Goal: Information Seeking & Learning: Understand process/instructions

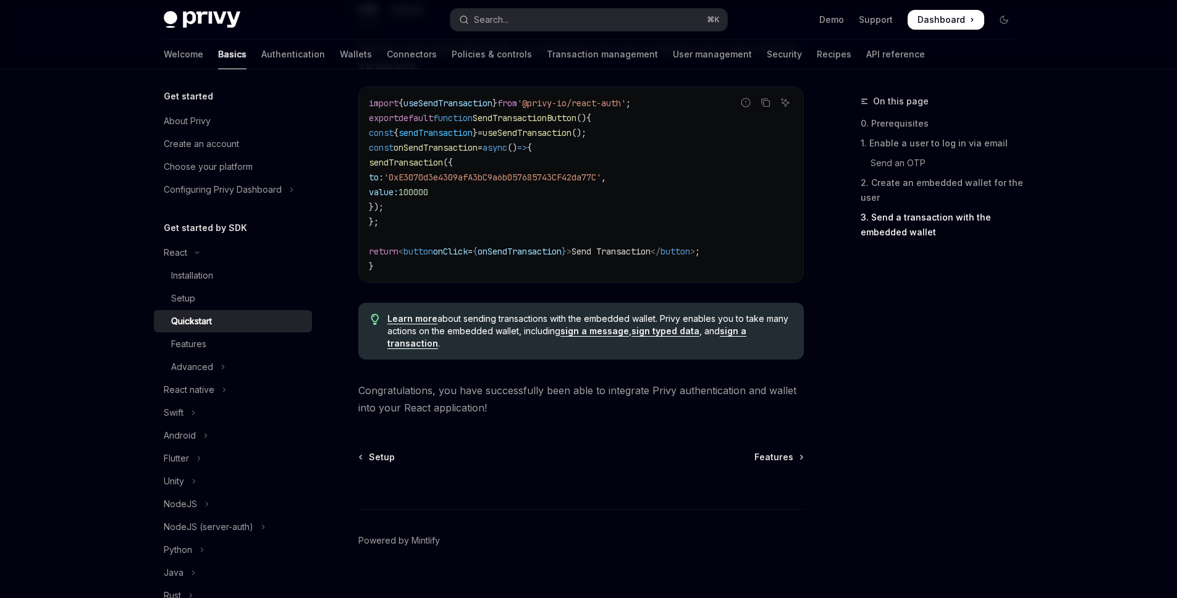
scroll to position [1210, 0]
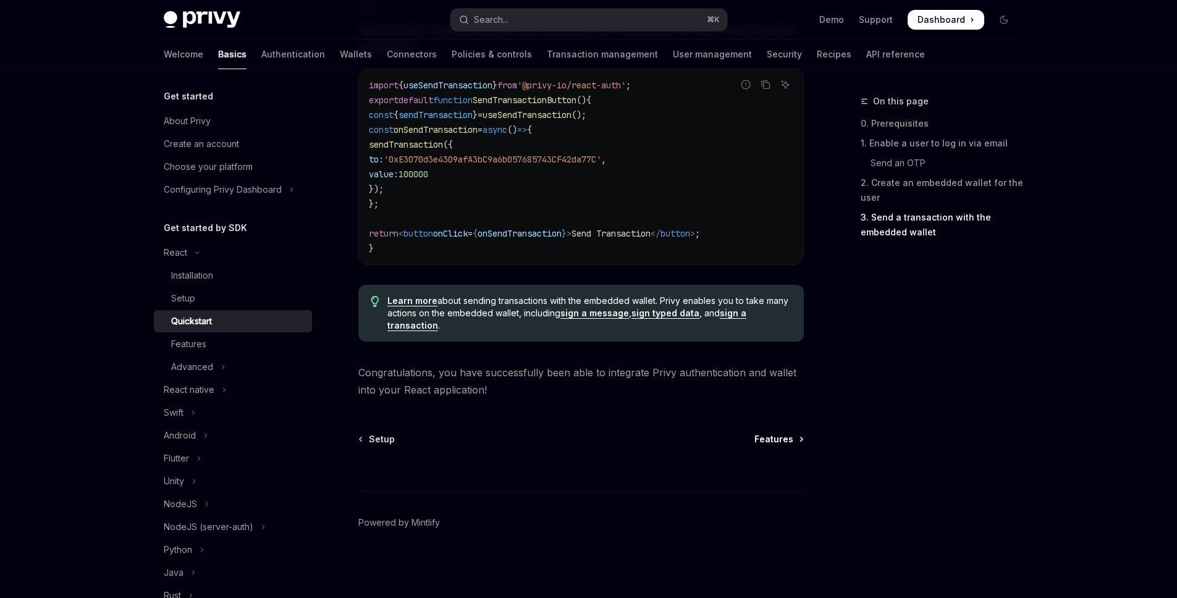
click at [789, 442] on span "Features" at bounding box center [773, 439] width 39 height 12
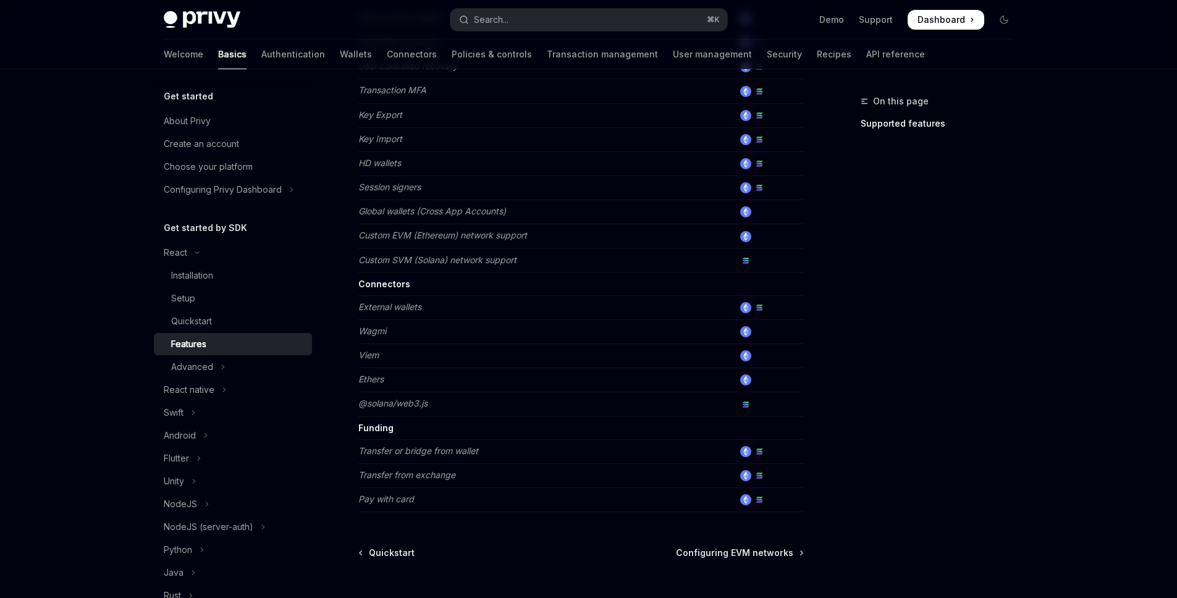
scroll to position [645, 0]
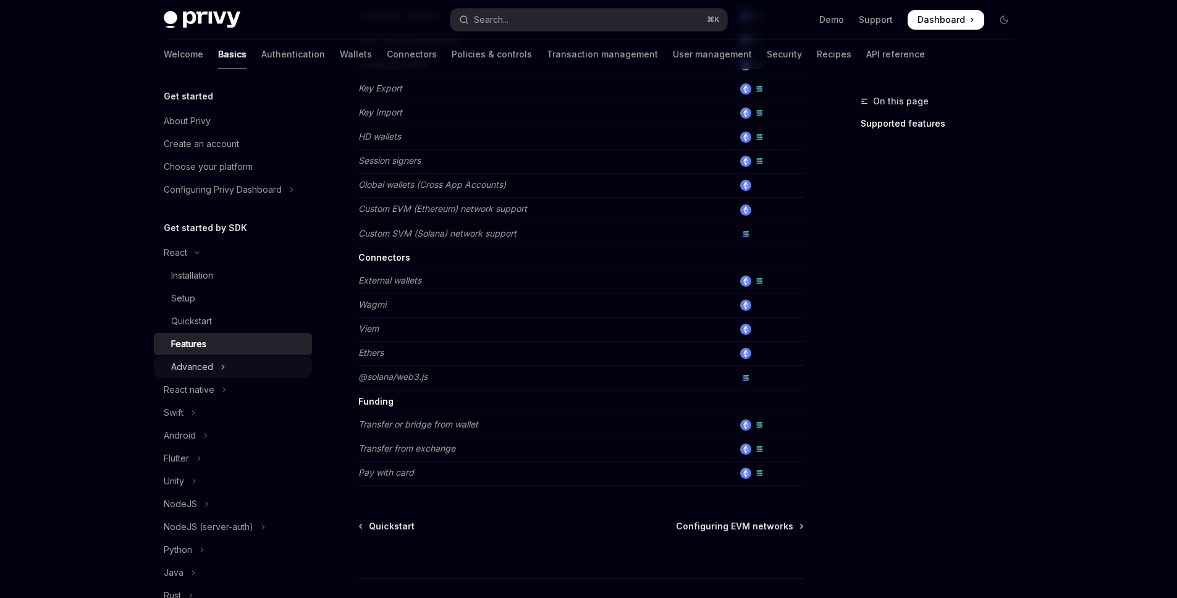
click at [227, 374] on button "Advanced" at bounding box center [233, 367] width 158 height 22
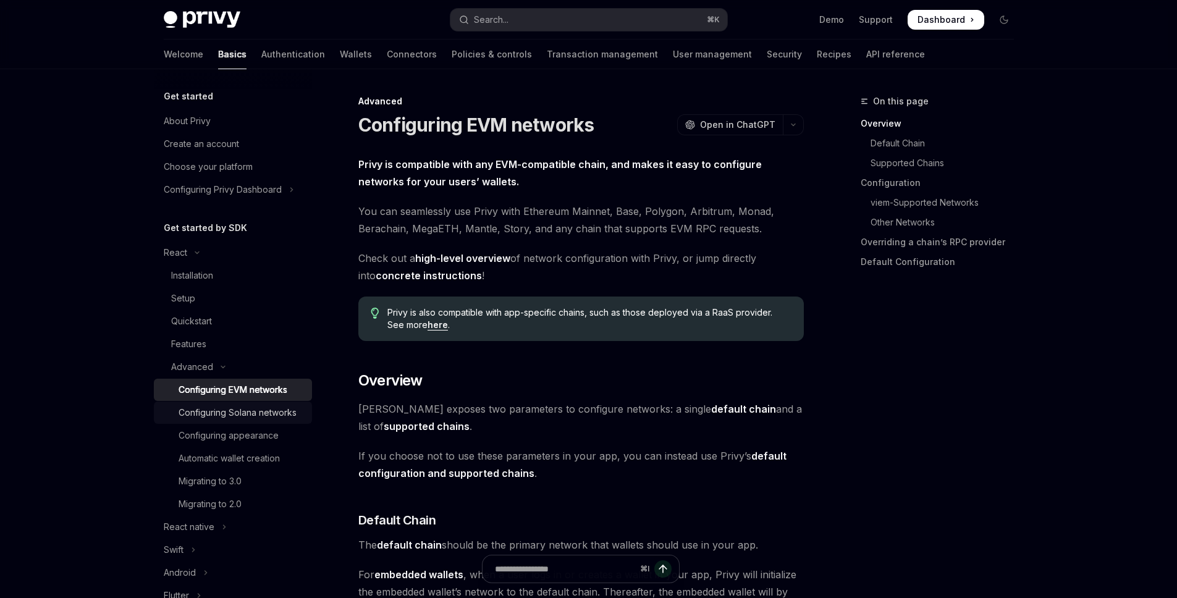
click at [279, 411] on div "Configuring Solana networks" at bounding box center [238, 412] width 118 height 15
type textarea "*"
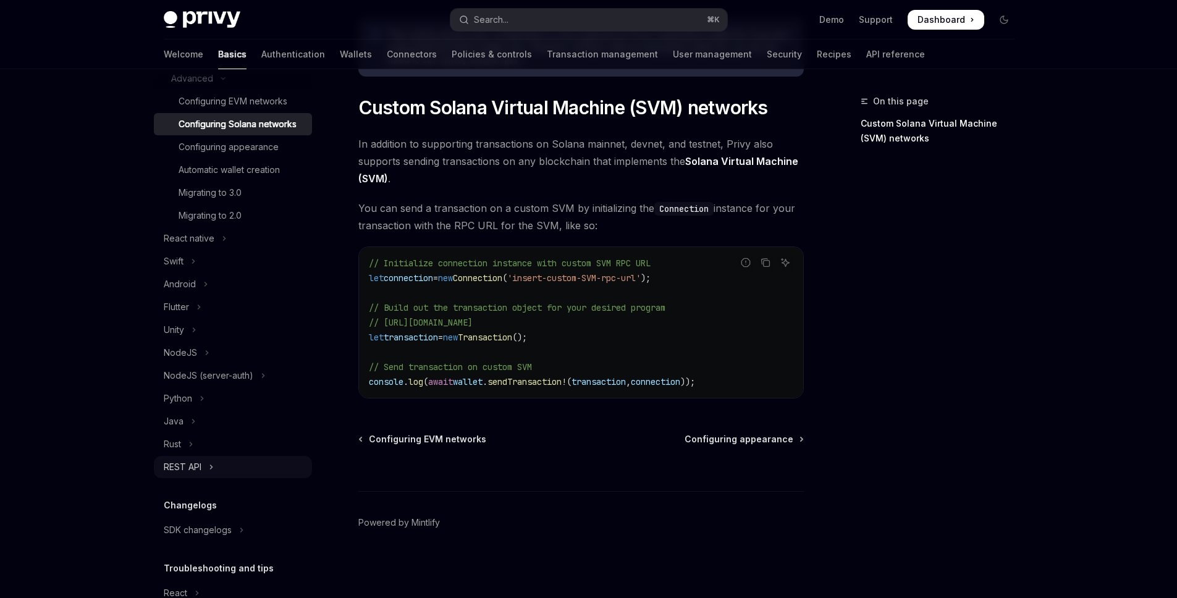
scroll to position [380, 0]
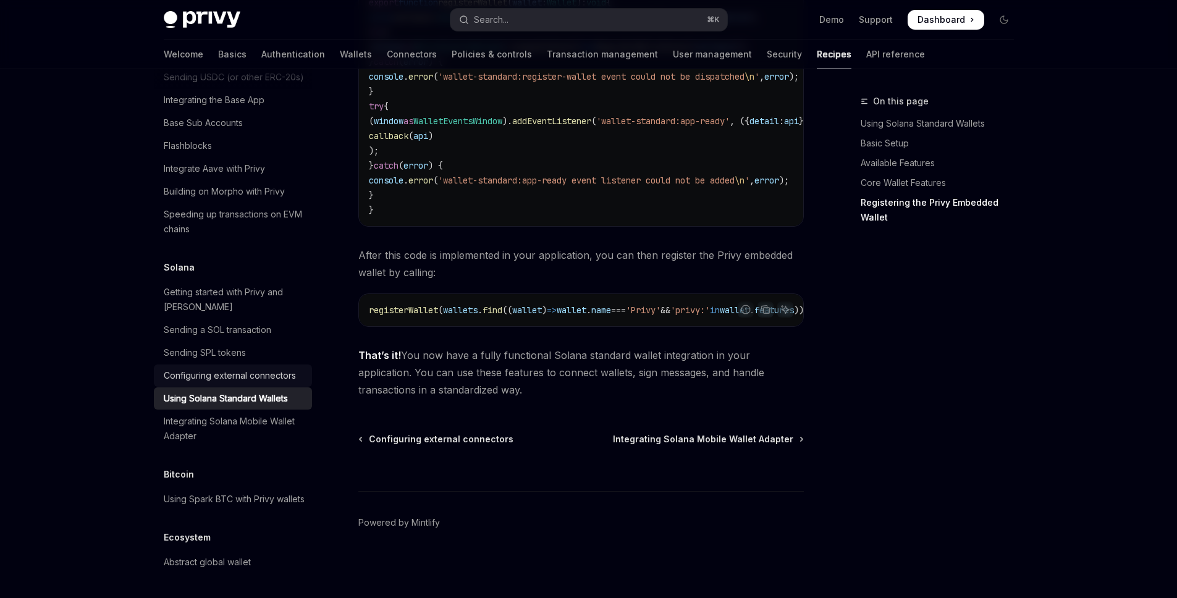
click at [239, 368] on div "Configuring external connectors" at bounding box center [230, 375] width 132 height 15
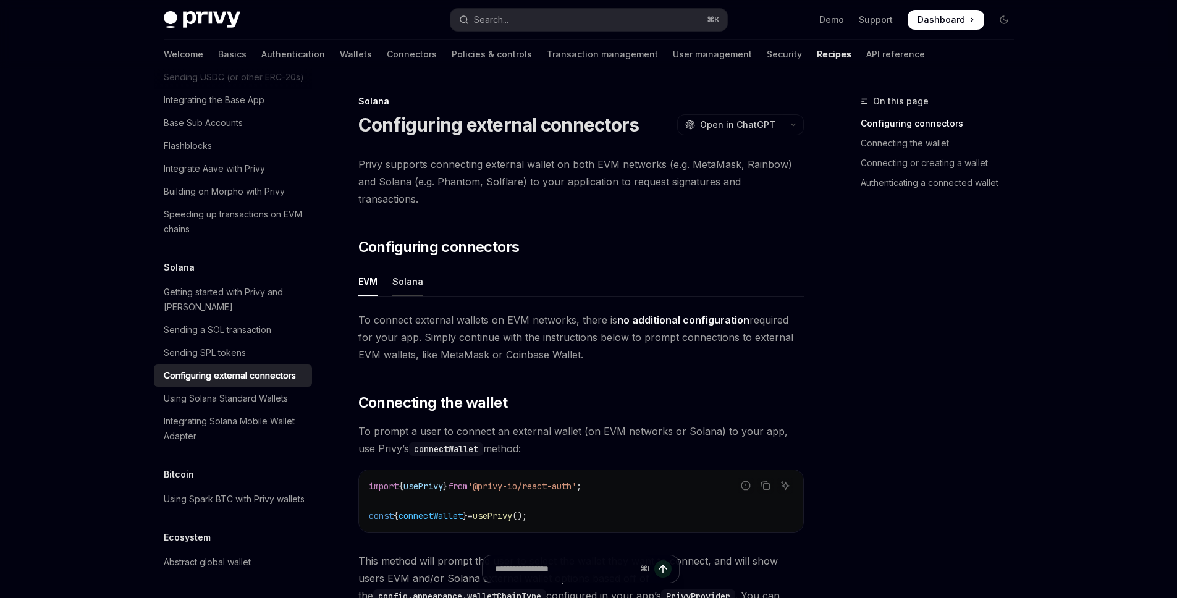
click at [411, 267] on div "Solana" at bounding box center [407, 281] width 31 height 29
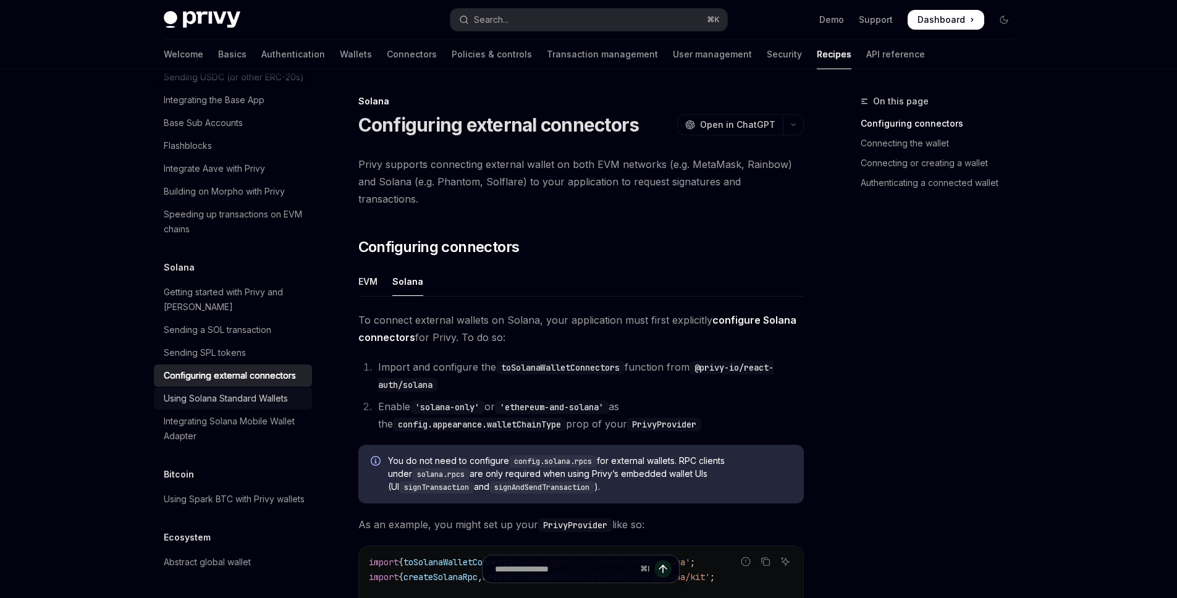
click at [213, 391] on div "Using Solana Standard Wallets" at bounding box center [226, 398] width 124 height 15
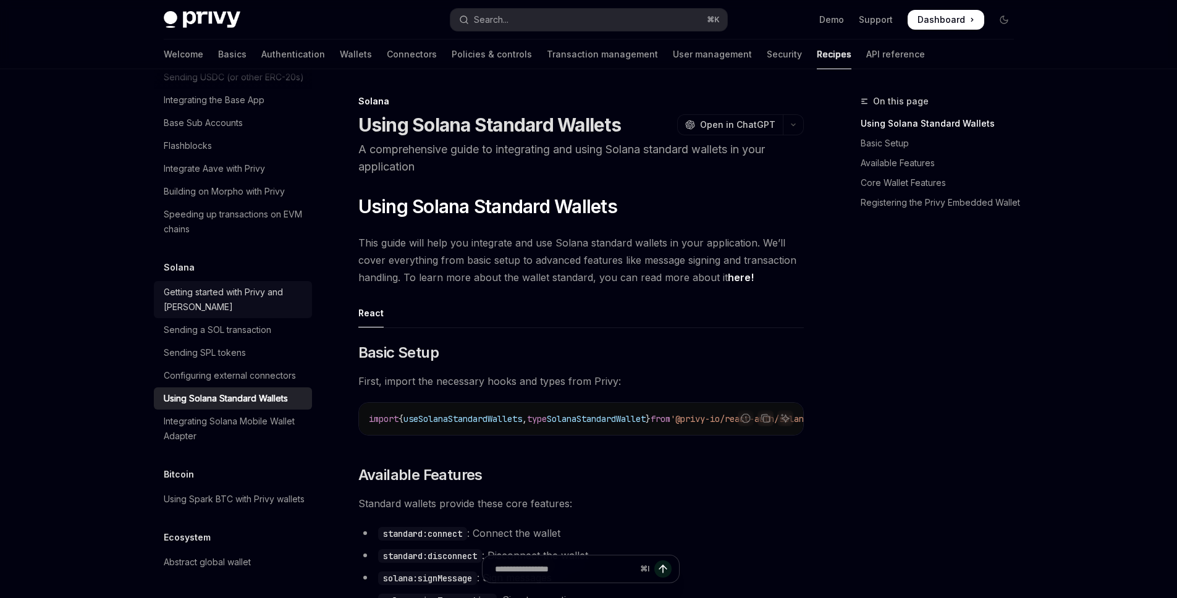
click at [237, 285] on div "Getting started with Privy and [PERSON_NAME]" at bounding box center [234, 300] width 141 height 30
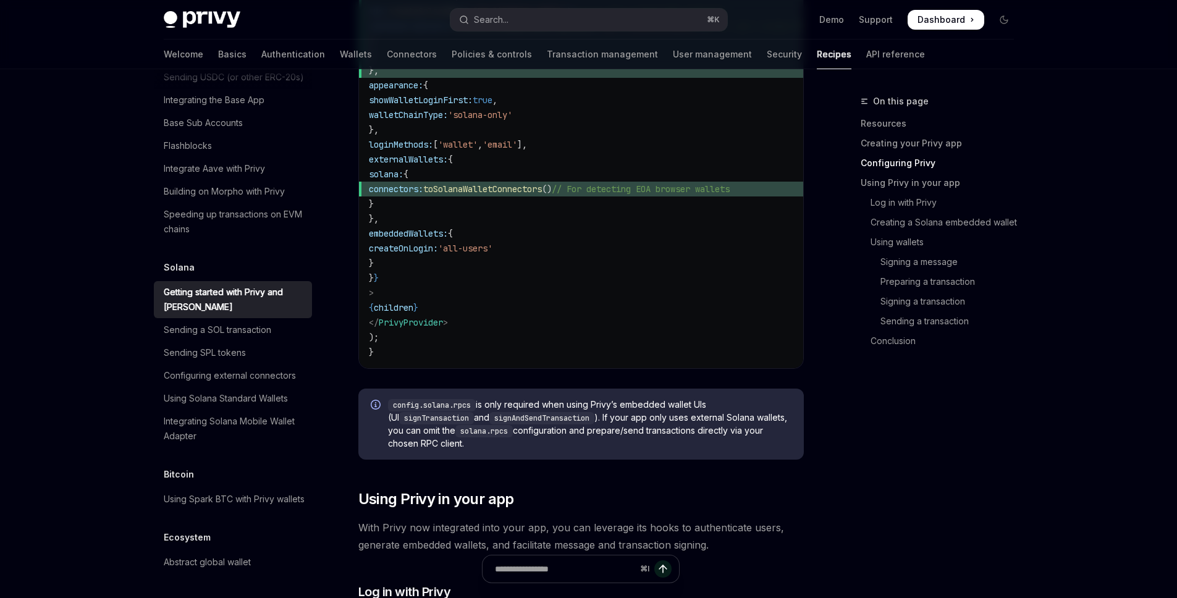
scroll to position [1031, 0]
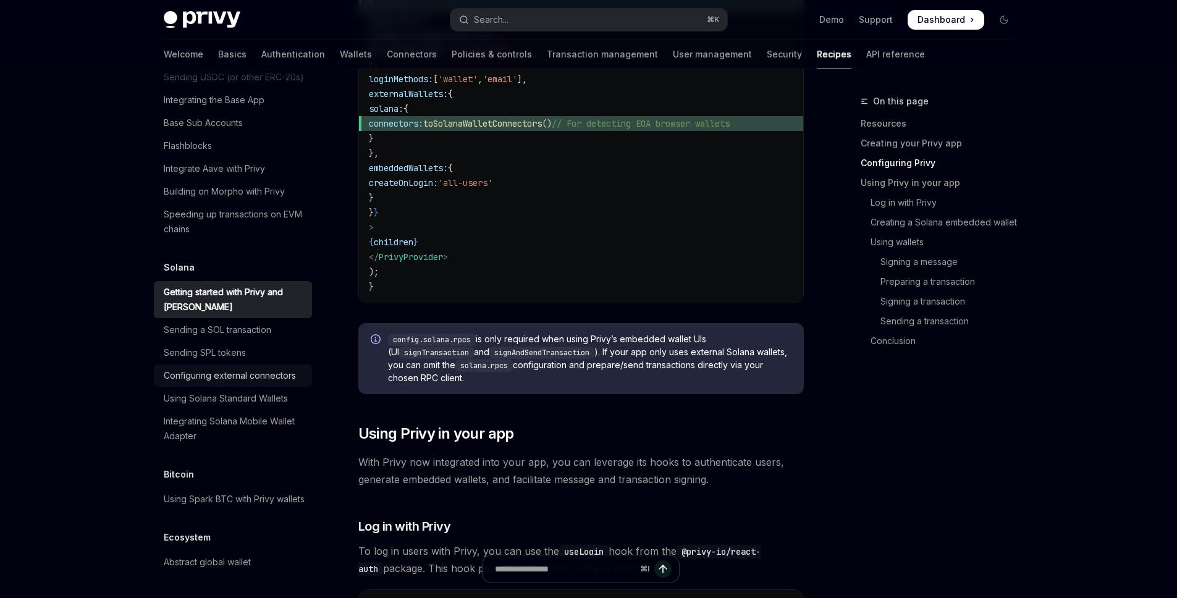
click at [244, 368] on div "Configuring external connectors" at bounding box center [230, 375] width 132 height 15
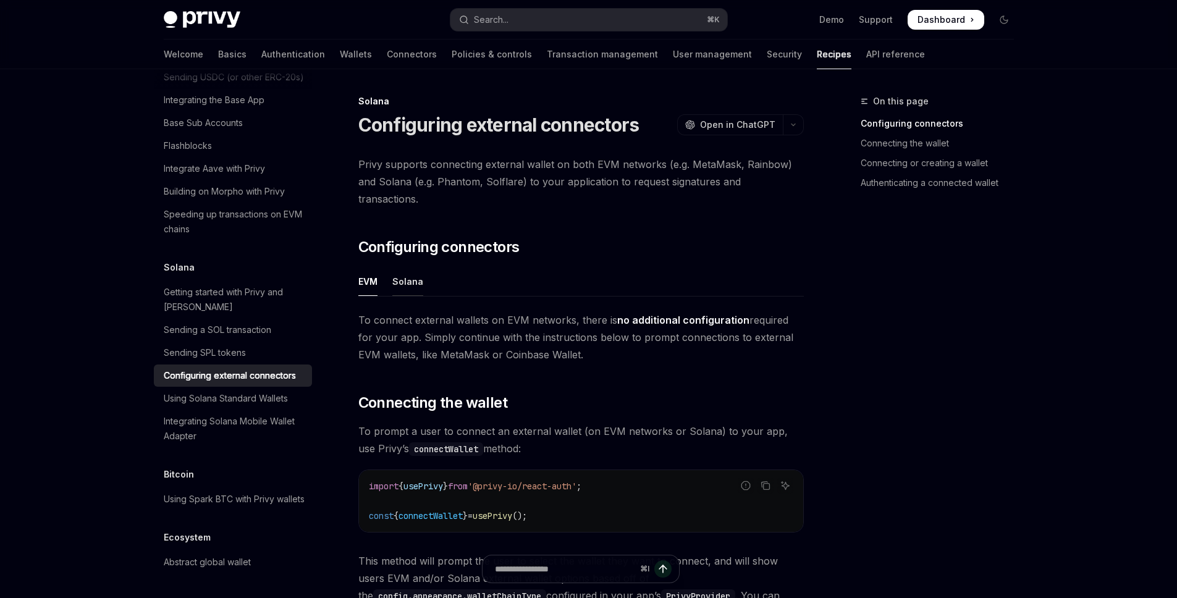
click at [393, 267] on div "Solana" at bounding box center [407, 281] width 31 height 29
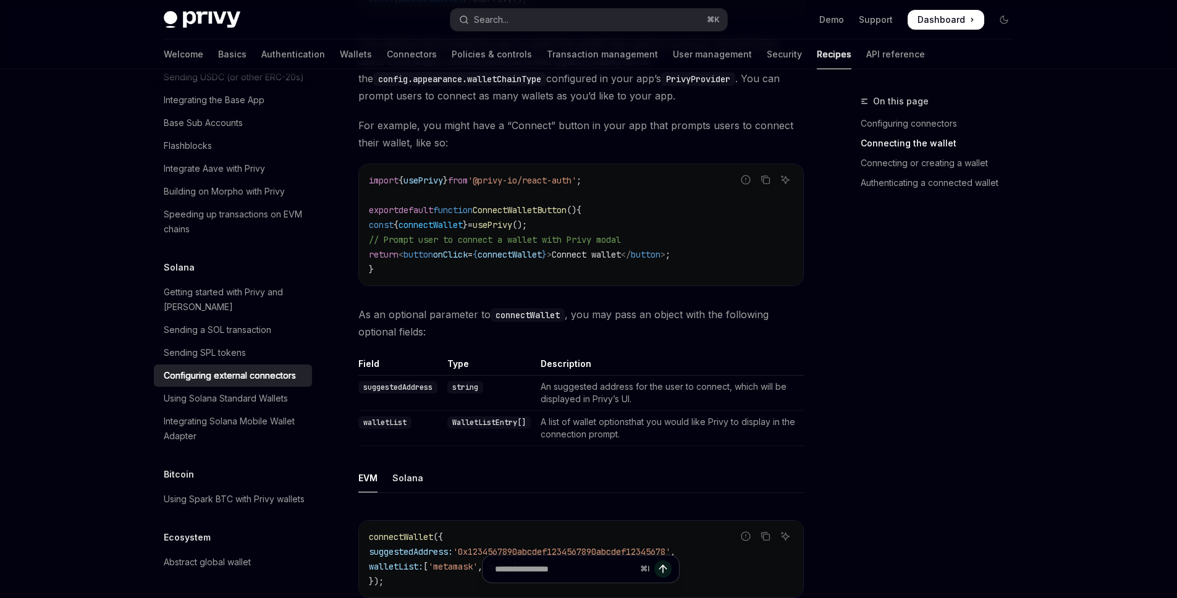
scroll to position [1424, 0]
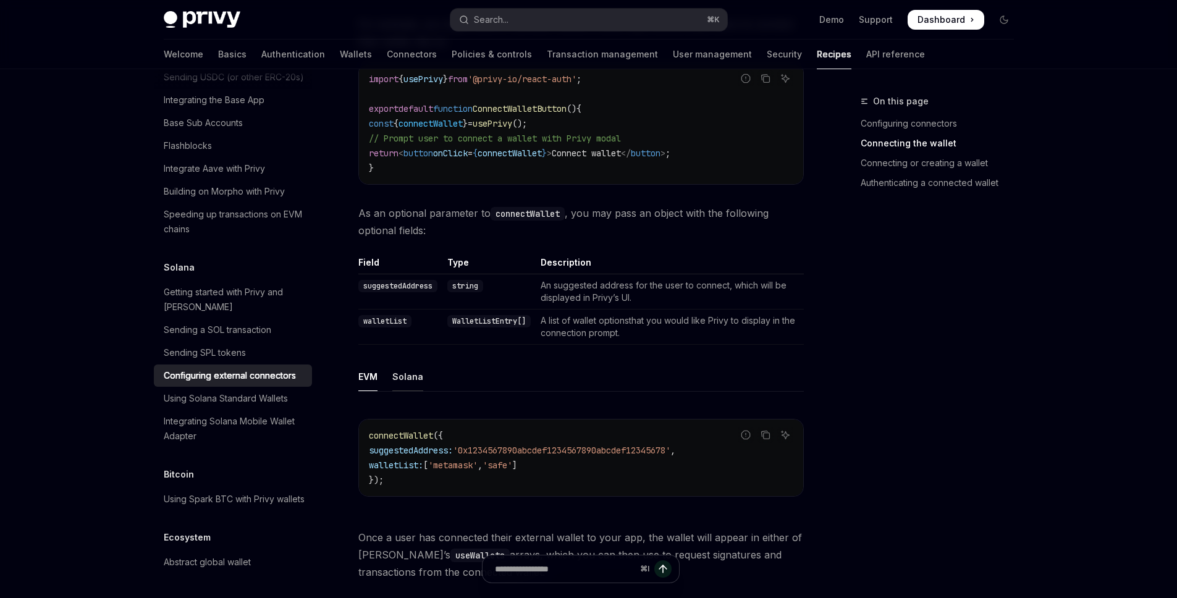
click at [412, 362] on div "Solana" at bounding box center [407, 376] width 31 height 29
type textarea "*"
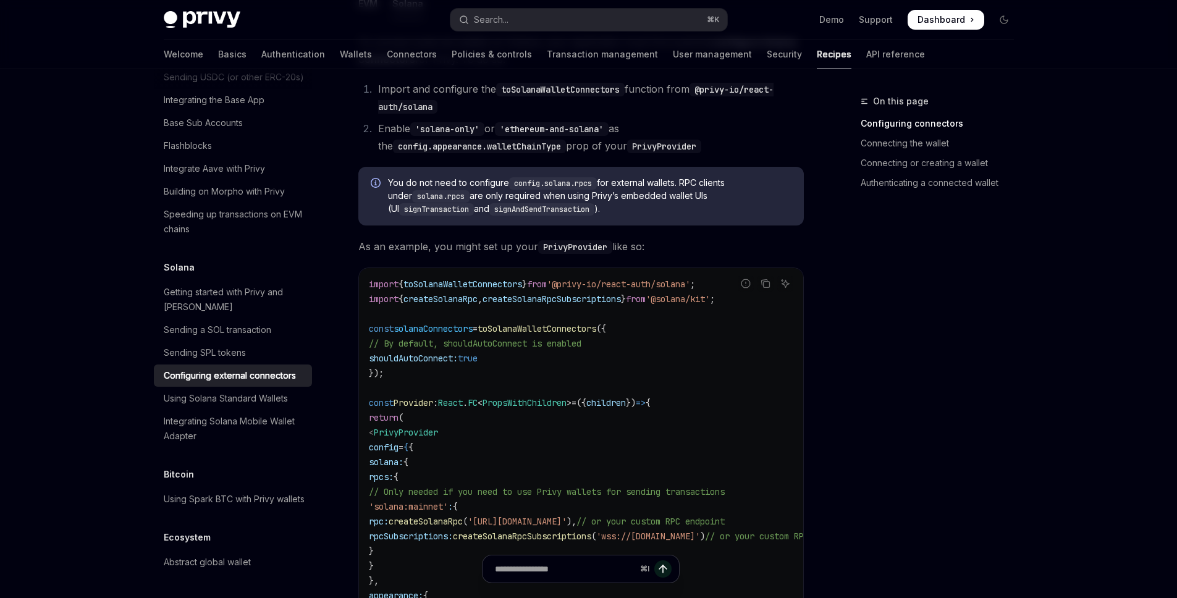
scroll to position [277, 0]
click at [768, 279] on icon "Copy the contents from the code block" at bounding box center [765, 284] width 10 height 10
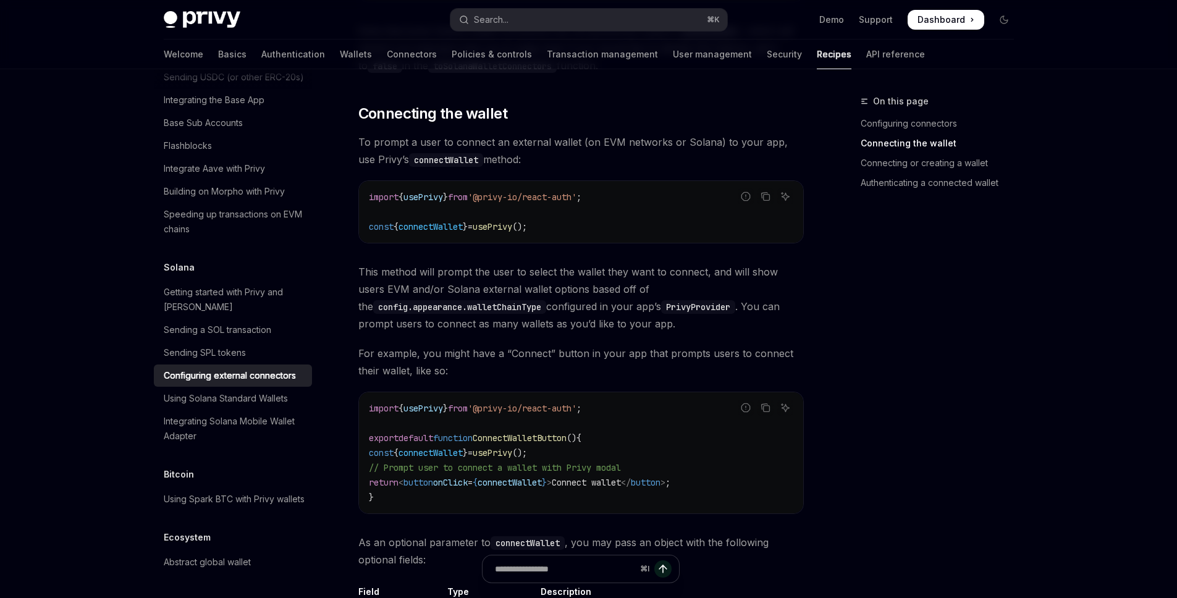
scroll to position [1117, 0]
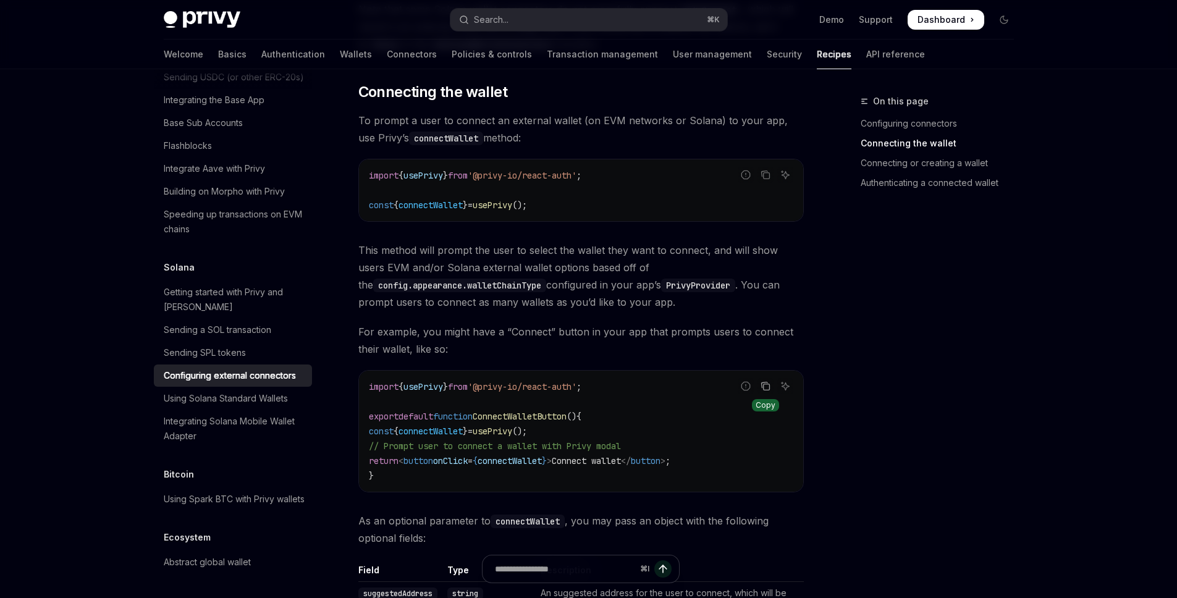
click at [766, 381] on icon "Copy the contents from the code block" at bounding box center [765, 386] width 10 height 10
